Goal: Task Accomplishment & Management: Manage account settings

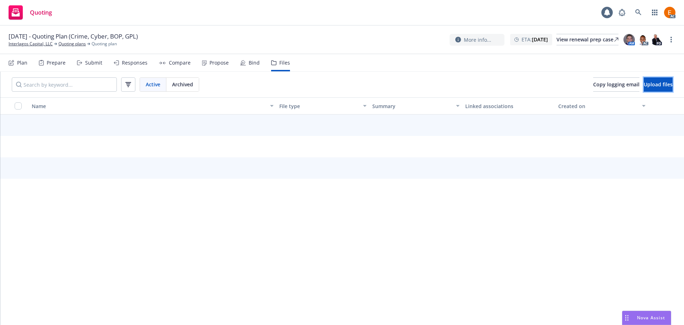
click at [646, 84] on span "Upload files" at bounding box center [658, 84] width 29 height 7
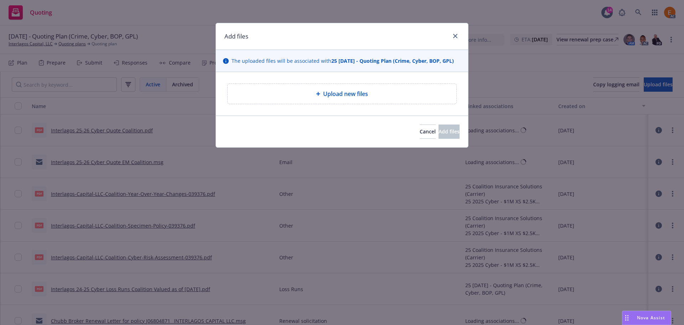
click at [343, 105] on div "Upload new files" at bounding box center [342, 93] width 252 height 43
click at [334, 94] on span "Upload new files" at bounding box center [345, 93] width 45 height 9
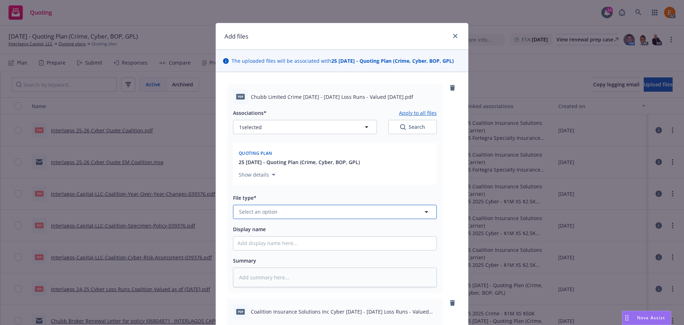
click at [338, 215] on button "Select an option" at bounding box center [335, 212] width 204 height 14
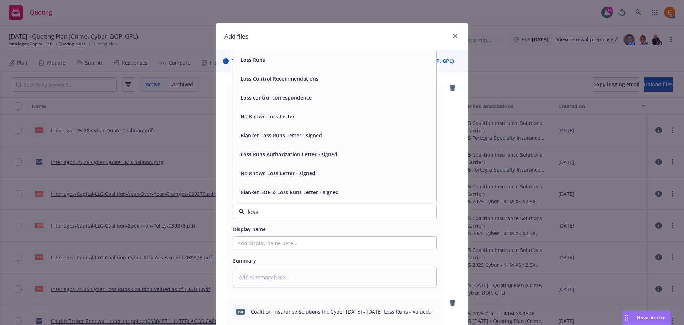
type input "loss r"
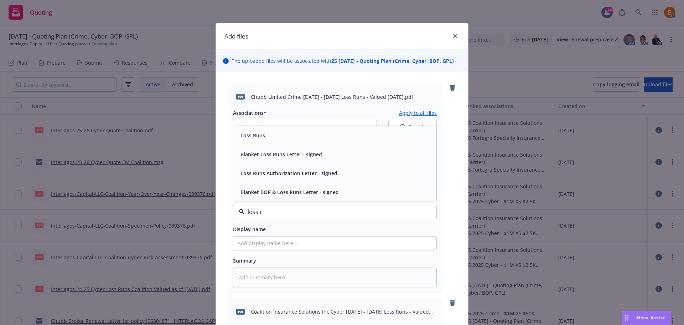
click at [270, 136] on div "Loss Runs" at bounding box center [335, 135] width 195 height 10
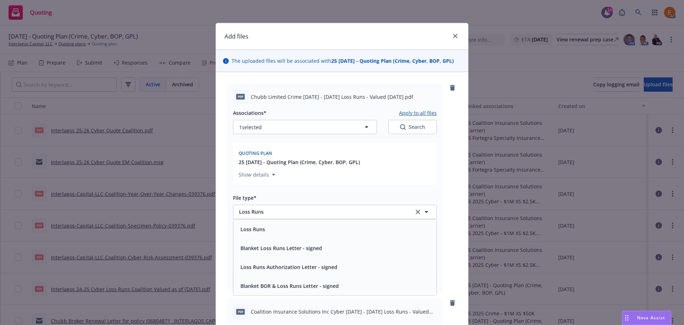
click at [401, 129] on icon "Search" at bounding box center [403, 127] width 6 height 6
type textarea "x"
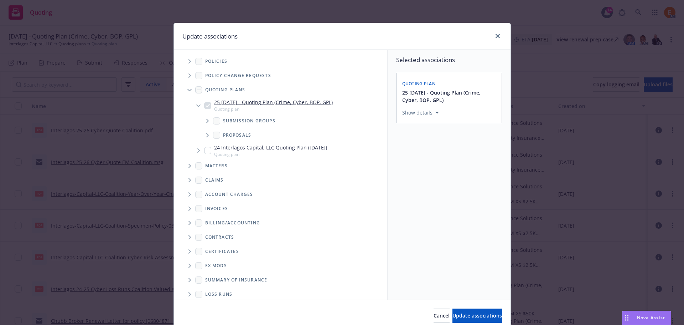
click at [185, 87] on span "Tree Example" at bounding box center [189, 89] width 11 height 11
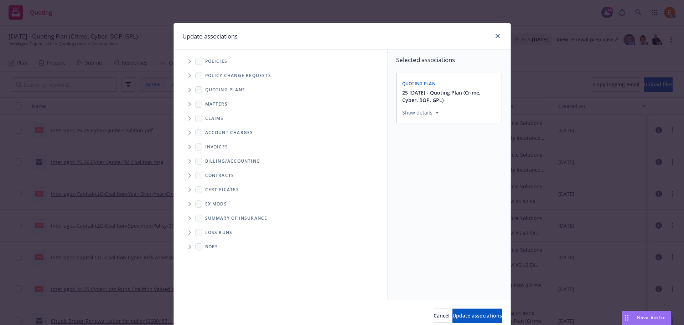
click at [185, 234] on span "Folder Tree Example" at bounding box center [189, 232] width 11 height 11
click at [220, 247] on link "New Loss Runs folder" at bounding box center [243, 244] width 52 height 7
checkbox input "true"
click at [435, 157] on button "Select an option" at bounding box center [449, 162] width 94 height 14
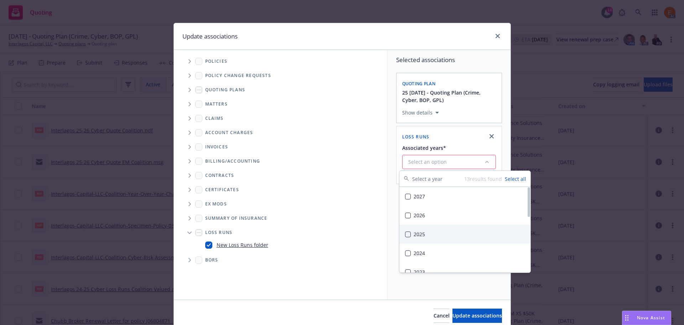
click at [430, 228] on div "2025" at bounding box center [464, 233] width 131 height 19
click at [475, 312] on span "Update associations" at bounding box center [478, 315] width 50 height 7
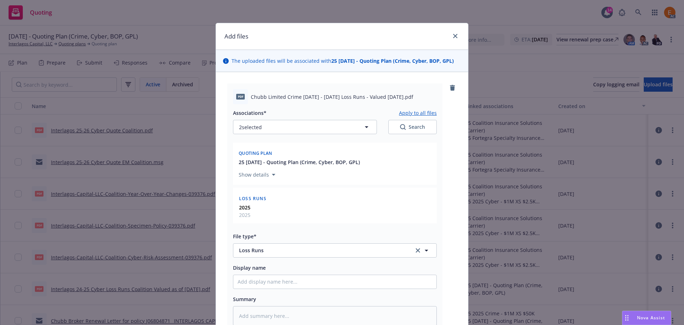
click at [419, 111] on button "Apply to all files" at bounding box center [418, 112] width 38 height 9
type textarea "x"
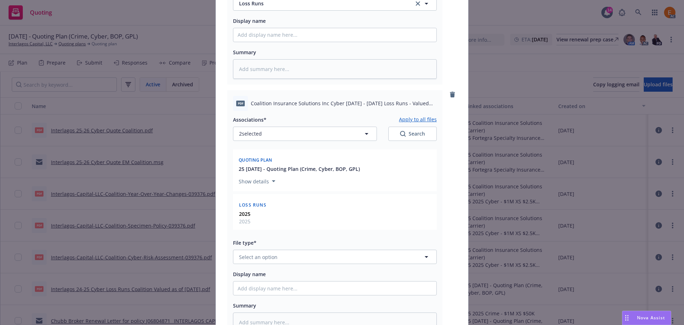
scroll to position [321, 0]
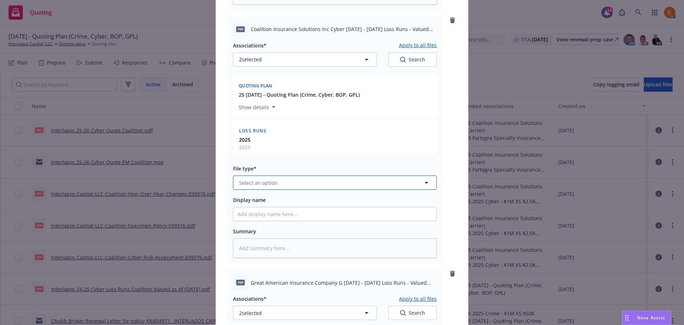
click at [278, 180] on button "Select an option" at bounding box center [335, 182] width 204 height 14
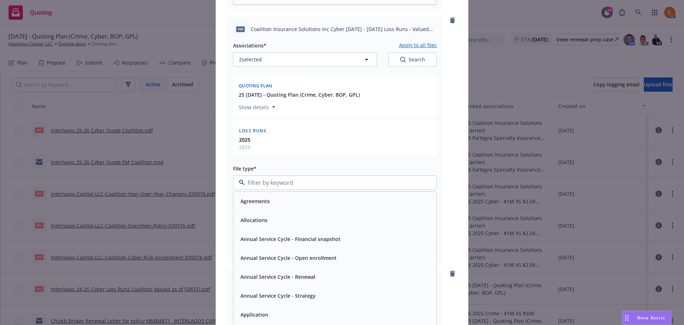
paste input "loss r"
type input "loss r"
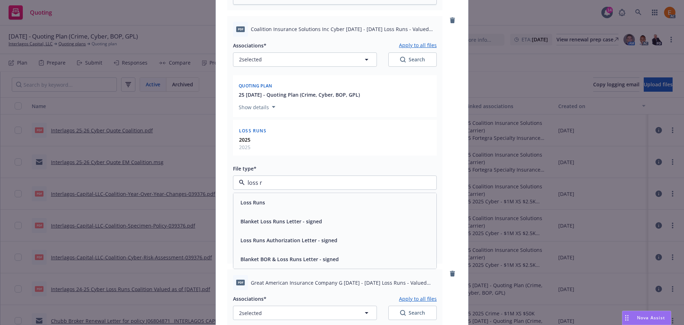
click at [275, 203] on div "Loss Runs" at bounding box center [335, 202] width 195 height 10
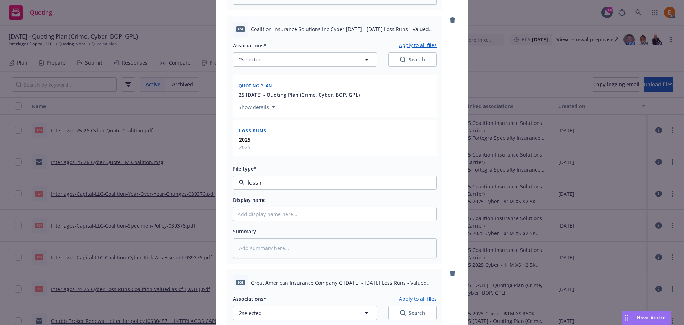
type textarea "x"
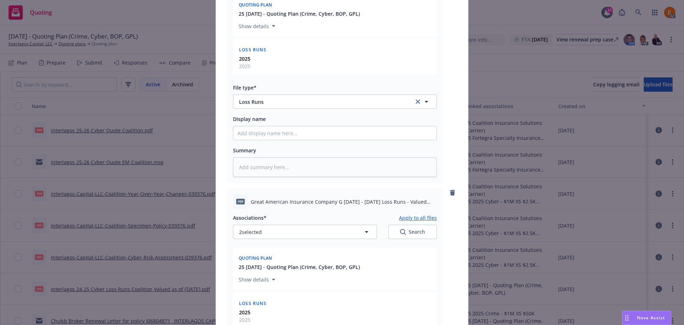
scroll to position [605, 0]
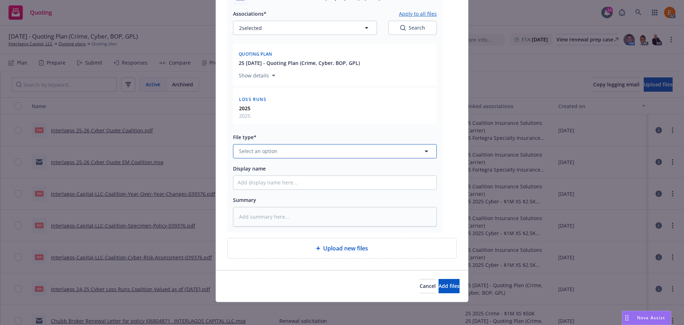
click at [265, 152] on span "Select an option" at bounding box center [258, 150] width 38 height 7
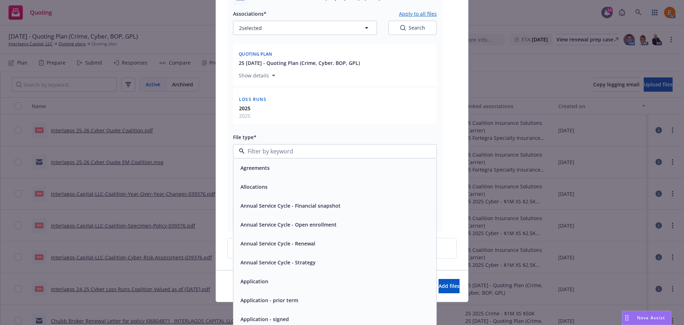
paste input "loss r"
type input "loss r"
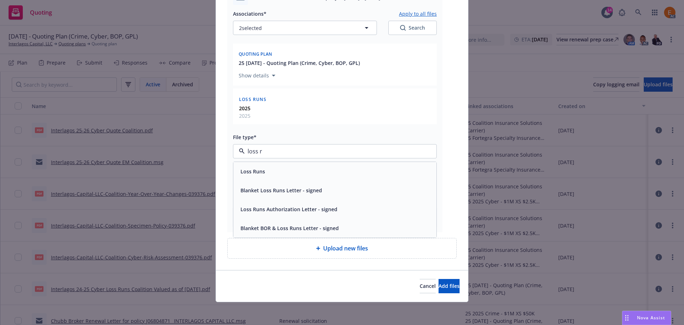
click at [263, 171] on div "Loss Runs" at bounding box center [335, 171] width 195 height 10
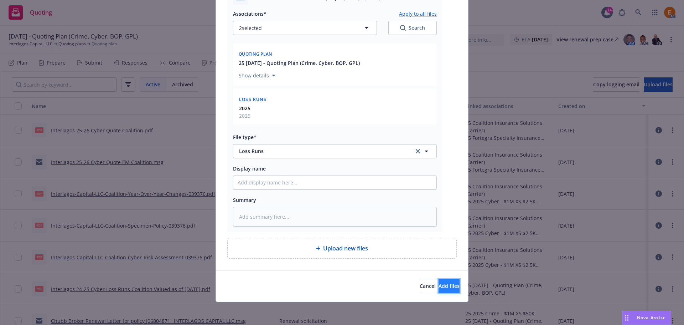
click at [439, 284] on span "Add files" at bounding box center [449, 285] width 21 height 7
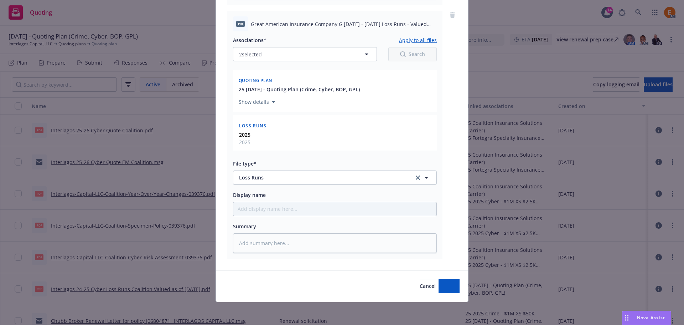
scroll to position [579, 0]
type textarea "x"
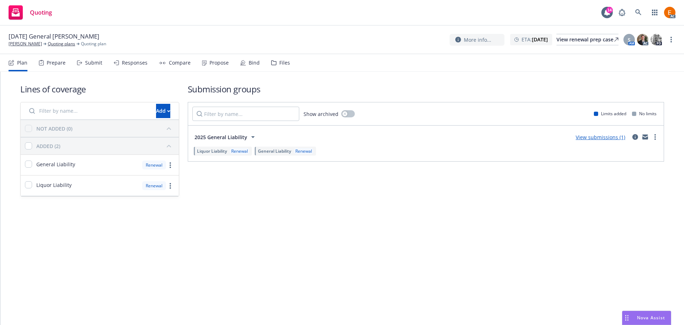
click at [274, 56] on div "Files" at bounding box center [280, 62] width 19 height 17
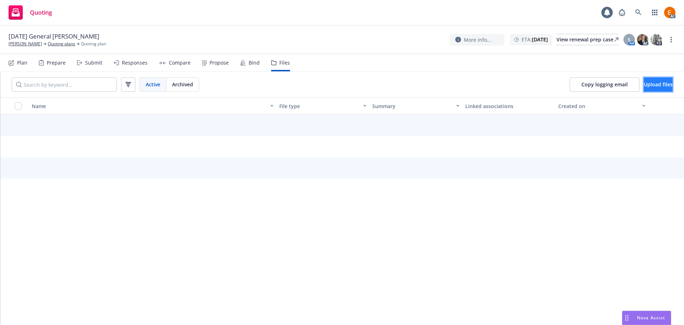
click at [644, 84] on span "Upload files" at bounding box center [658, 84] width 29 height 7
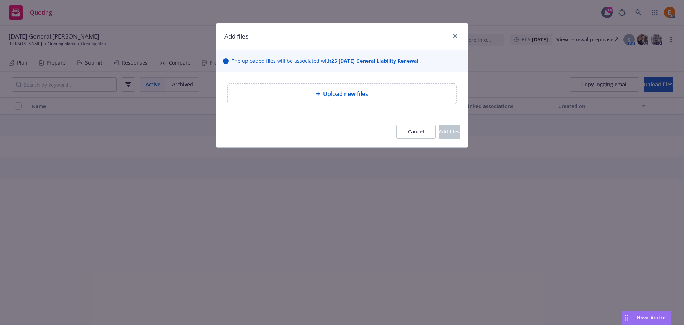
click at [344, 94] on span "Upload new files" at bounding box center [345, 93] width 45 height 9
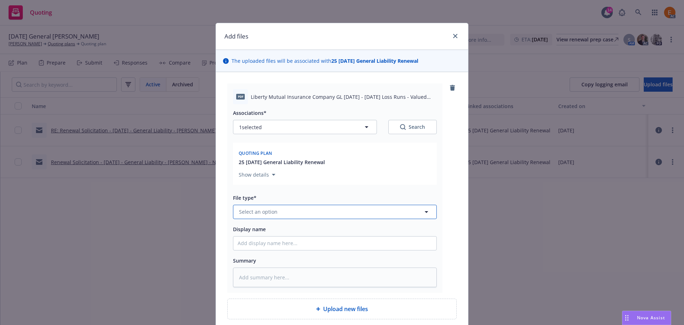
click at [304, 212] on button "Select an option" at bounding box center [335, 212] width 204 height 14
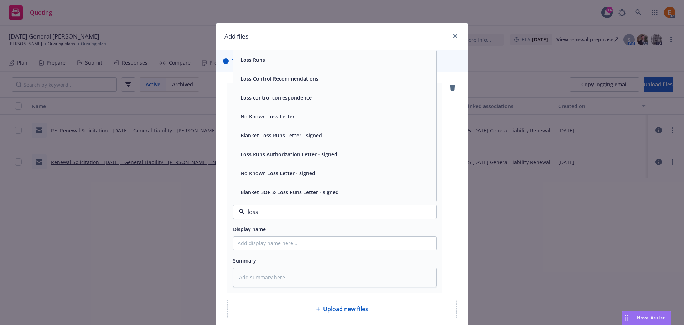
type input "loss r"
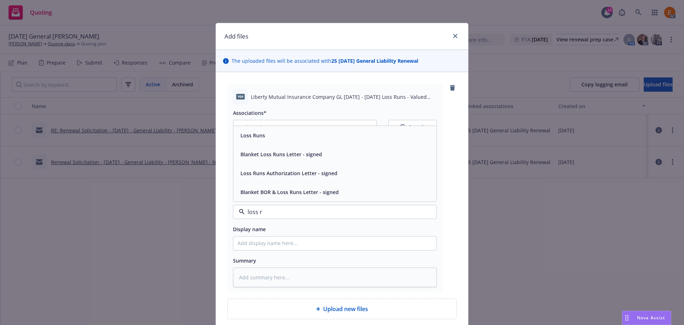
click at [275, 130] on div "Loss Runs" at bounding box center [335, 135] width 195 height 10
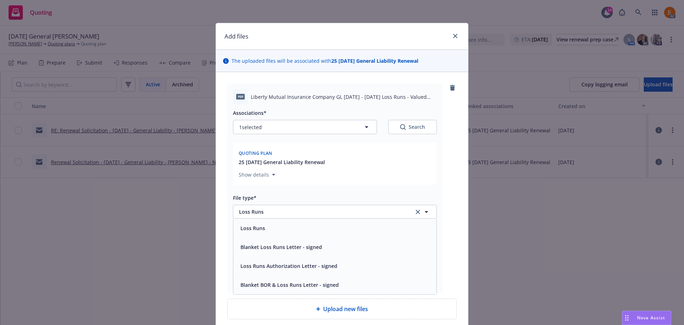
click at [401, 126] on icon "Search" at bounding box center [403, 127] width 6 height 6
type textarea "x"
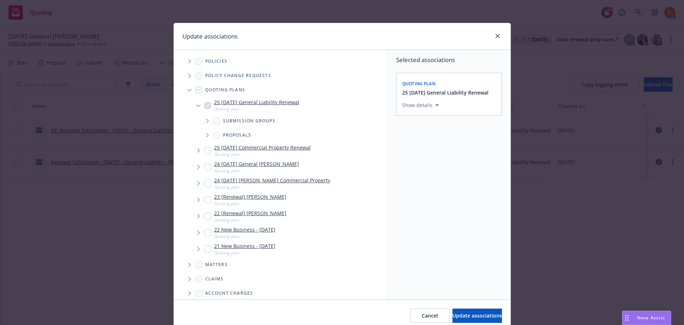
click at [187, 90] on icon "Tree Example" at bounding box center [189, 90] width 4 height 2
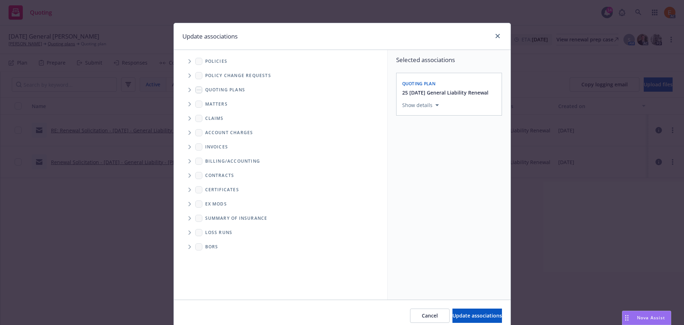
click at [188, 231] on icon "Folder Tree Example" at bounding box center [189, 232] width 2 height 4
click at [223, 242] on link "New Loss Runs folder" at bounding box center [243, 244] width 52 height 7
checkbox input "true"
click at [456, 156] on div "Select an option" at bounding box center [446, 154] width 76 height 7
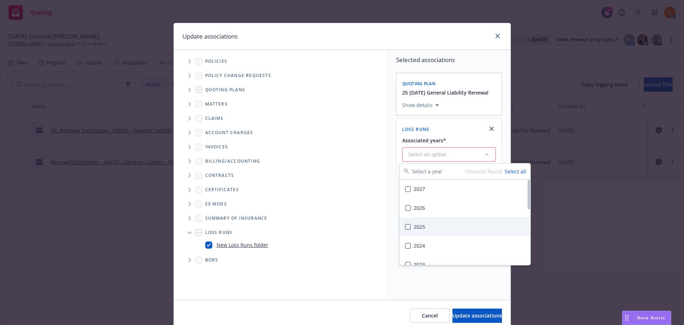
click at [443, 226] on div "2025" at bounding box center [464, 226] width 131 height 19
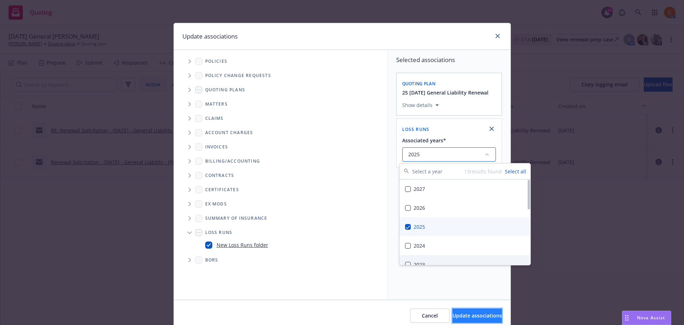
click at [464, 315] on span "Update associations" at bounding box center [478, 315] width 50 height 7
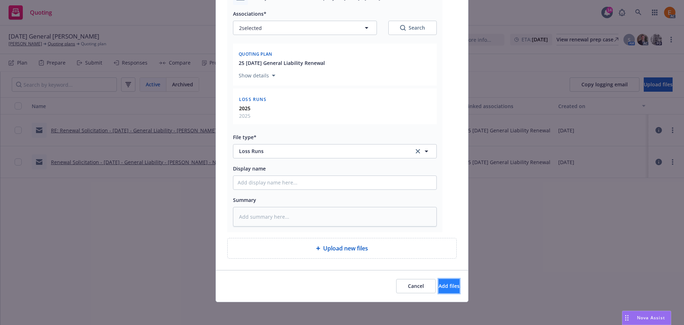
click at [441, 283] on span "Add files" at bounding box center [449, 285] width 21 height 7
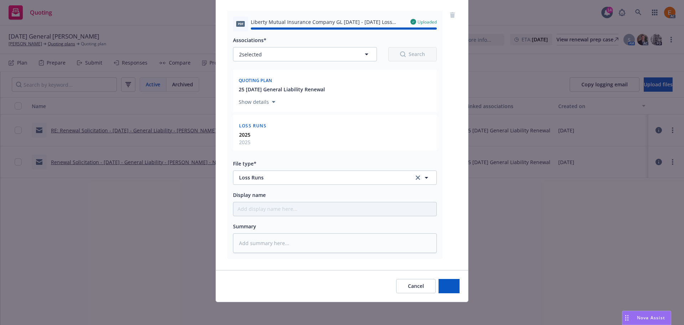
type textarea "x"
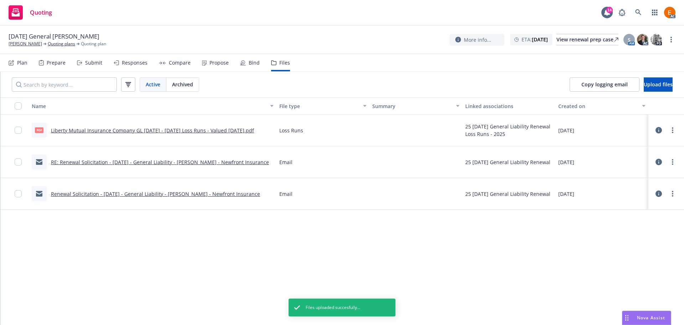
click at [402, 237] on div "Name File type Summary Linked associations Created on pdf Liberty Mutual Insura…" at bounding box center [342, 210] width 684 height 227
